Goal: Use online tool/utility: Utilize a website feature to perform a specific function

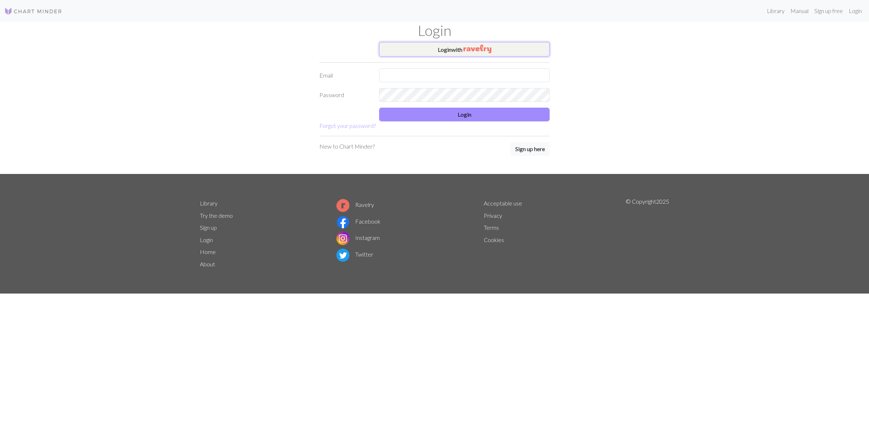
click at [457, 45] on button "Login with" at bounding box center [464, 49] width 171 height 14
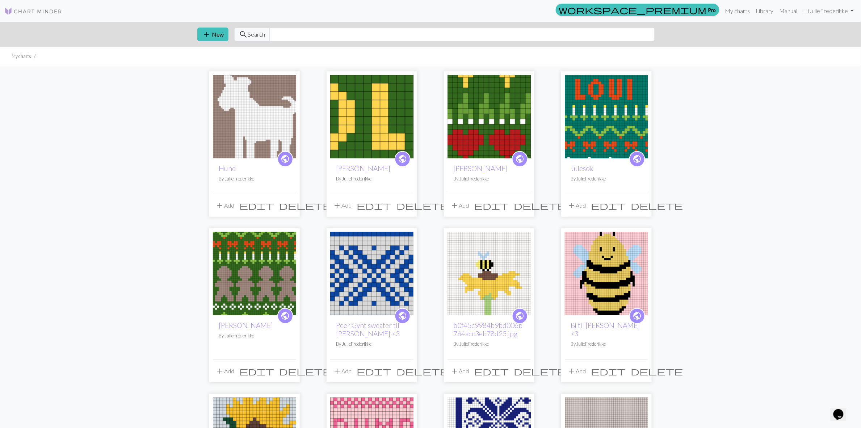
click at [254, 121] on img at bounding box center [254, 116] width 83 height 83
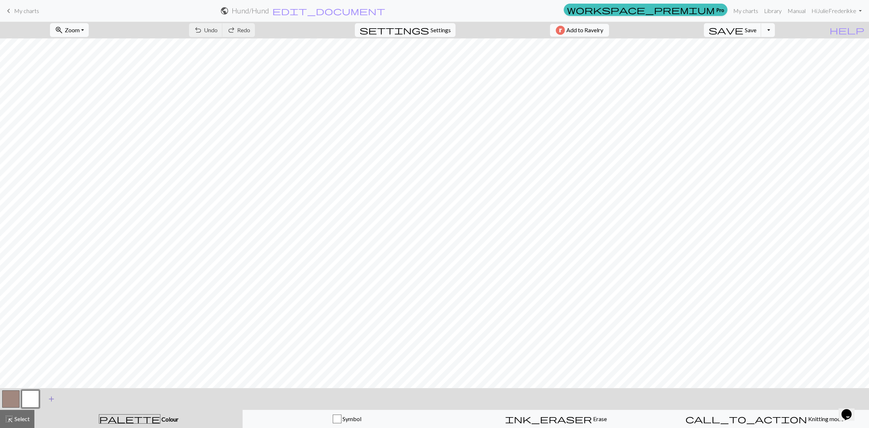
click at [50, 404] on button "add Add a colour" at bounding box center [51, 399] width 18 height 18
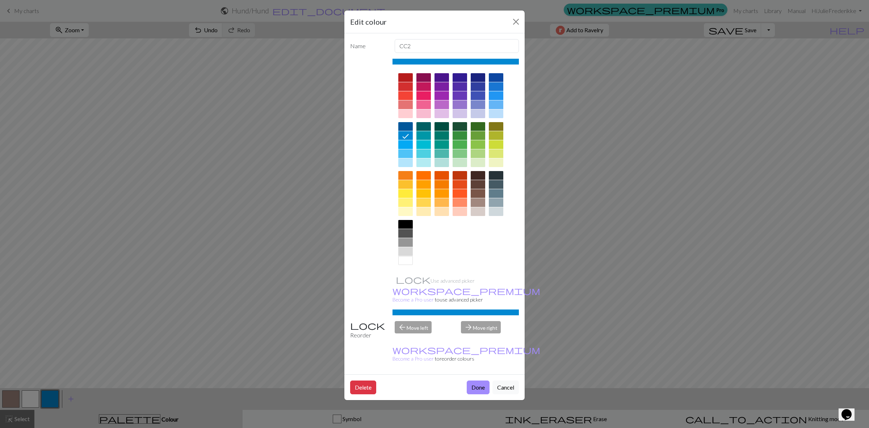
click at [462, 196] on div at bounding box center [460, 193] width 14 height 9
click at [406, 97] on div at bounding box center [405, 95] width 14 height 9
click at [486, 380] on button "Done" at bounding box center [478, 387] width 23 height 14
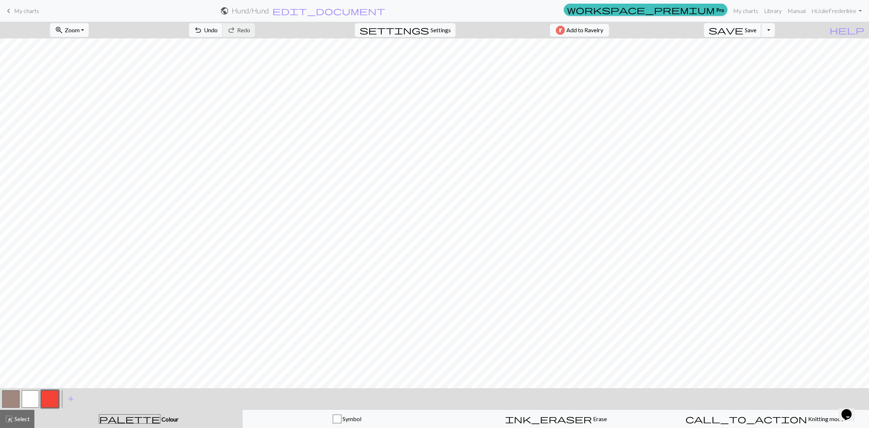
click at [757, 27] on span "Save" at bounding box center [751, 29] width 12 height 7
